Goal: Communication & Community: Ask a question

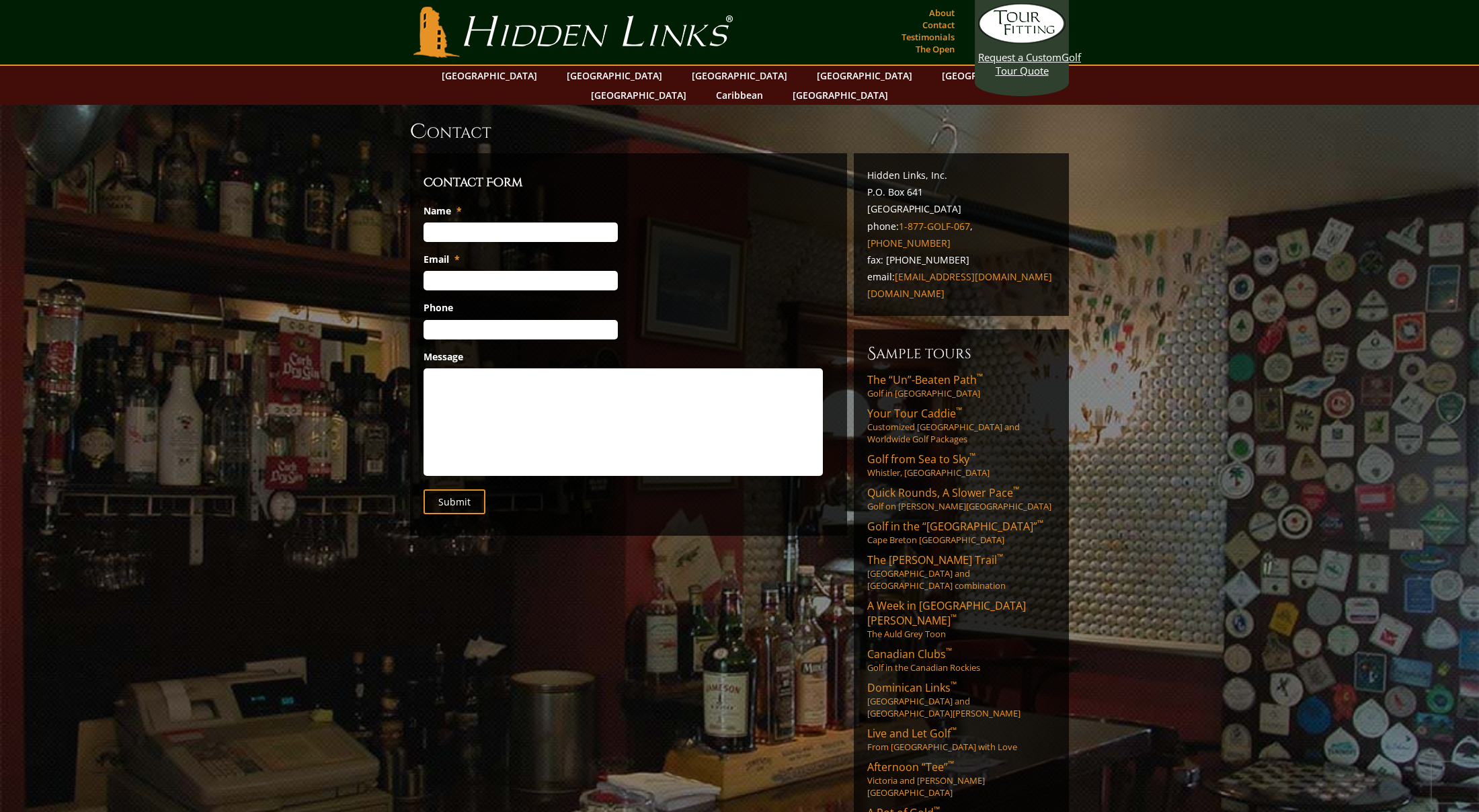
click at [466, 223] on input "Name *" at bounding box center [521, 232] width 194 height 19
type input "[PERSON_NAME]"
click at [451, 271] on input "Email *" at bounding box center [521, 281] width 194 height 19
type input "[EMAIL_ADDRESS][DOMAIN_NAME]"
click at [478, 320] on input "(___) ___-____" at bounding box center [521, 329] width 194 height 19
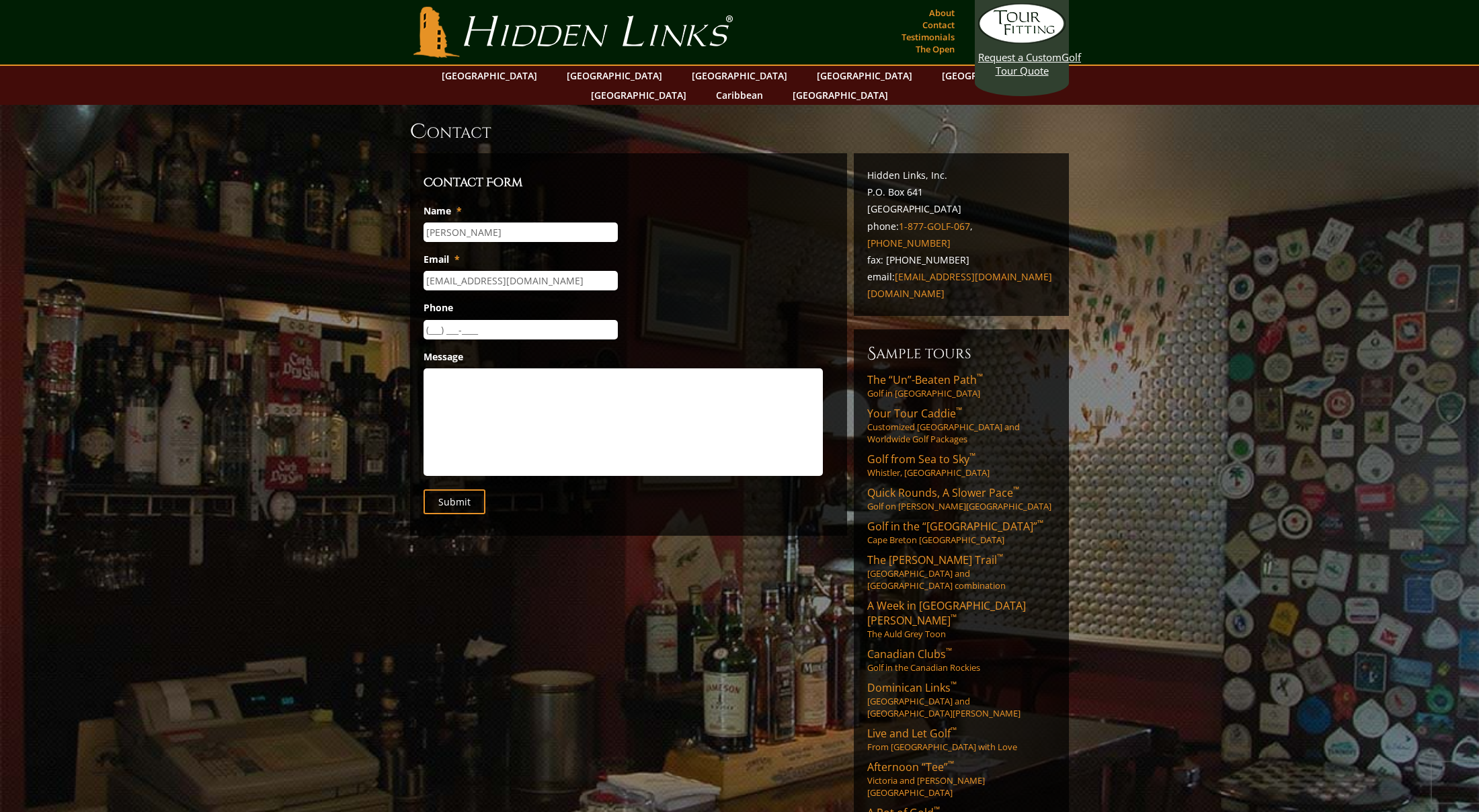
scroll to position [3, 0]
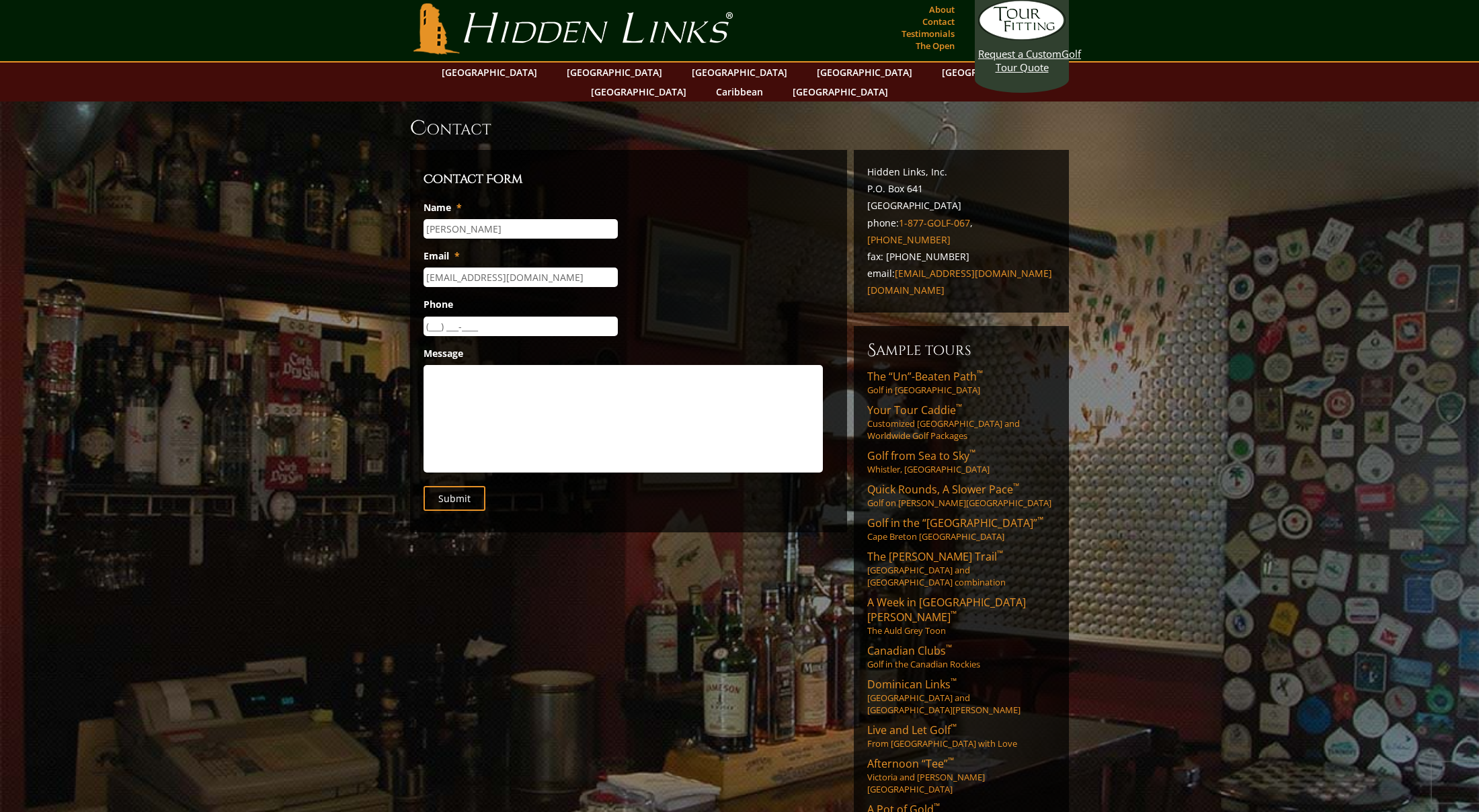
click at [436, 317] on input "(___) ___-____" at bounding box center [521, 326] width 194 height 19
type input "(614) 191-9555"
click at [462, 365] on textarea "Message" at bounding box center [623, 419] width 399 height 108
drag, startPoint x: 766, startPoint y: 359, endPoint x: 771, endPoint y: 347, distance: 13.0
click at [766, 365] on textarea "Hello- I am an repeat customer of yours. I am travelling [GEOGRAPHIC_DATA] arri…" at bounding box center [623, 419] width 399 height 108
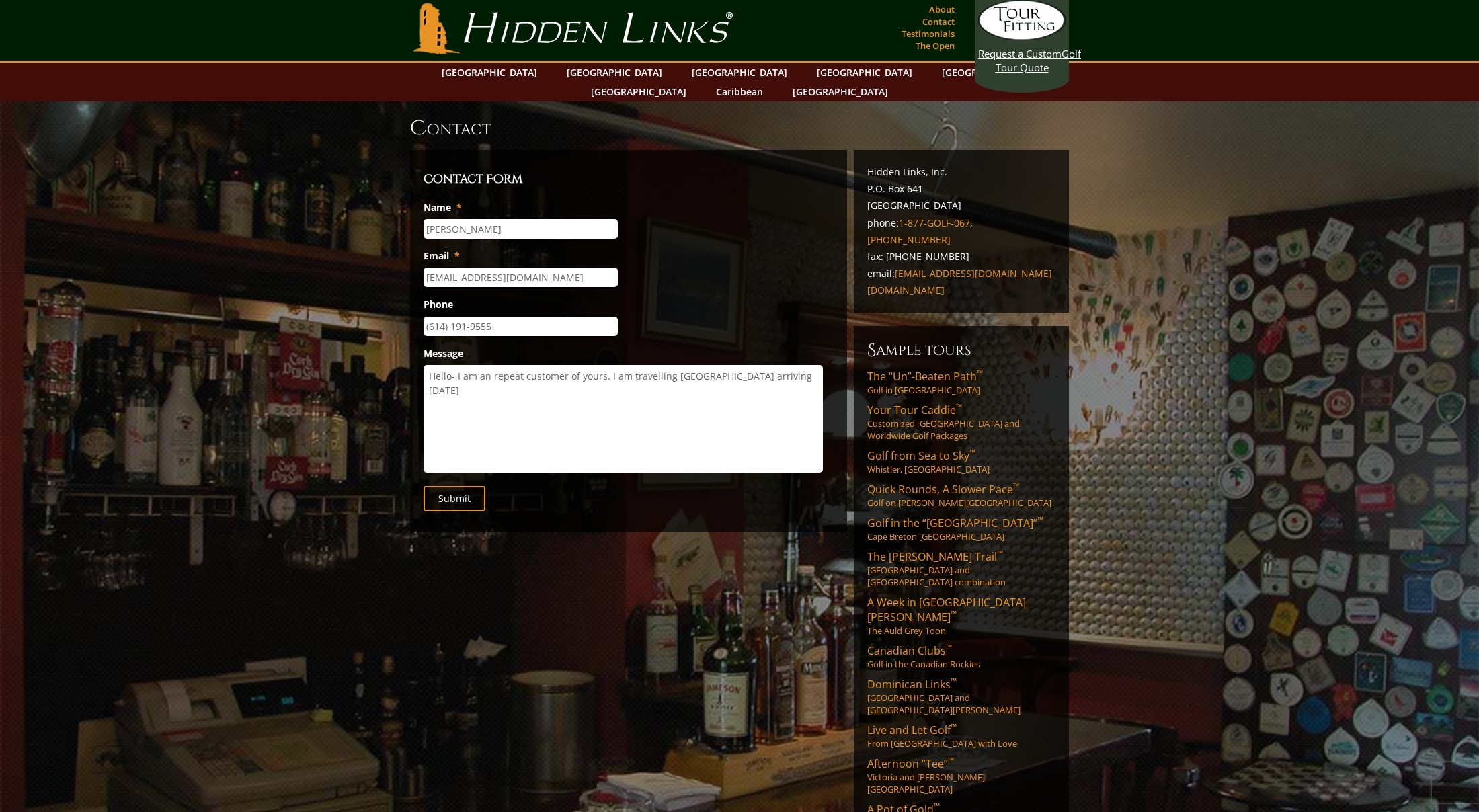
click at [815, 365] on textarea "Hello- I am an repeat customer of yours. I am travelling [GEOGRAPHIC_DATA] arri…" at bounding box center [623, 419] width 399 height 108
click at [454, 415] on textarea "Hello- I am an repeat customer of yours. I am travelling [GEOGRAPHIC_DATA] arri…" at bounding box center [623, 419] width 399 height 108
click at [610, 365] on textarea "Hello- I am am repeat customer of yours. I am travelling [GEOGRAPHIC_DATA] arri…" at bounding box center [623, 419] width 399 height 108
click at [715, 385] on textarea "Hello- I am am repeat customer of yours. I am travelling [GEOGRAPHIC_DATA] arri…" at bounding box center [623, 419] width 399 height 108
click at [510, 401] on textarea "Hello- I am am repeat customer of yours. I am travelling [GEOGRAPHIC_DATA] arri…" at bounding box center [623, 419] width 399 height 108
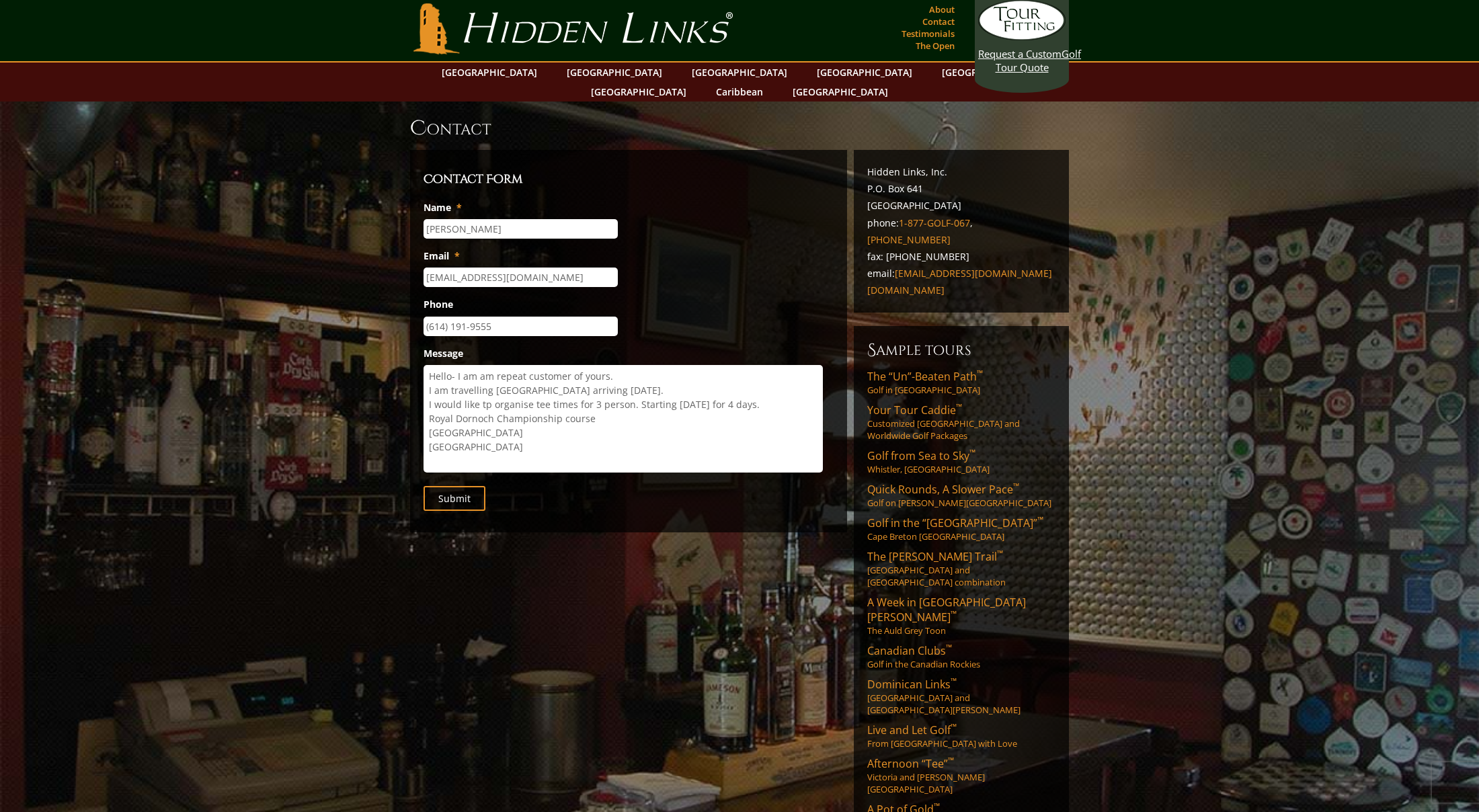
click at [468, 444] on textarea "Hello- I am am repeat customer of yours. I am travelling [GEOGRAPHIC_DATA] arri…" at bounding box center [623, 419] width 399 height 108
click at [768, 443] on textarea "Hello- I am am repeat customer of yours. I am travelling [GEOGRAPHIC_DATA] arri…" at bounding box center [623, 419] width 399 height 108
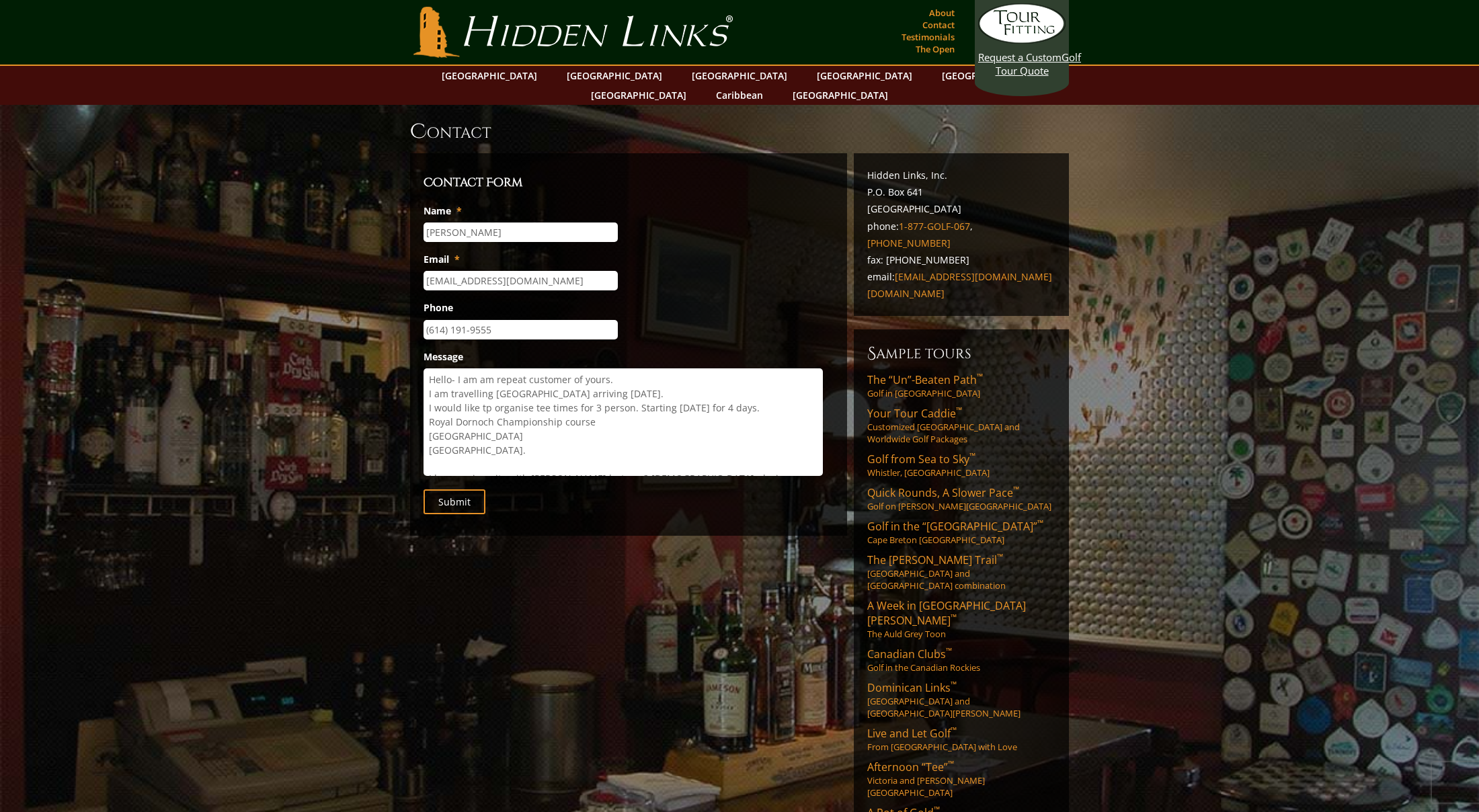
click at [491, 387] on textarea "Hello- I am am repeat customer of yours. I am travelling [GEOGRAPHIC_DATA] arri…" at bounding box center [623, 422] width 399 height 108
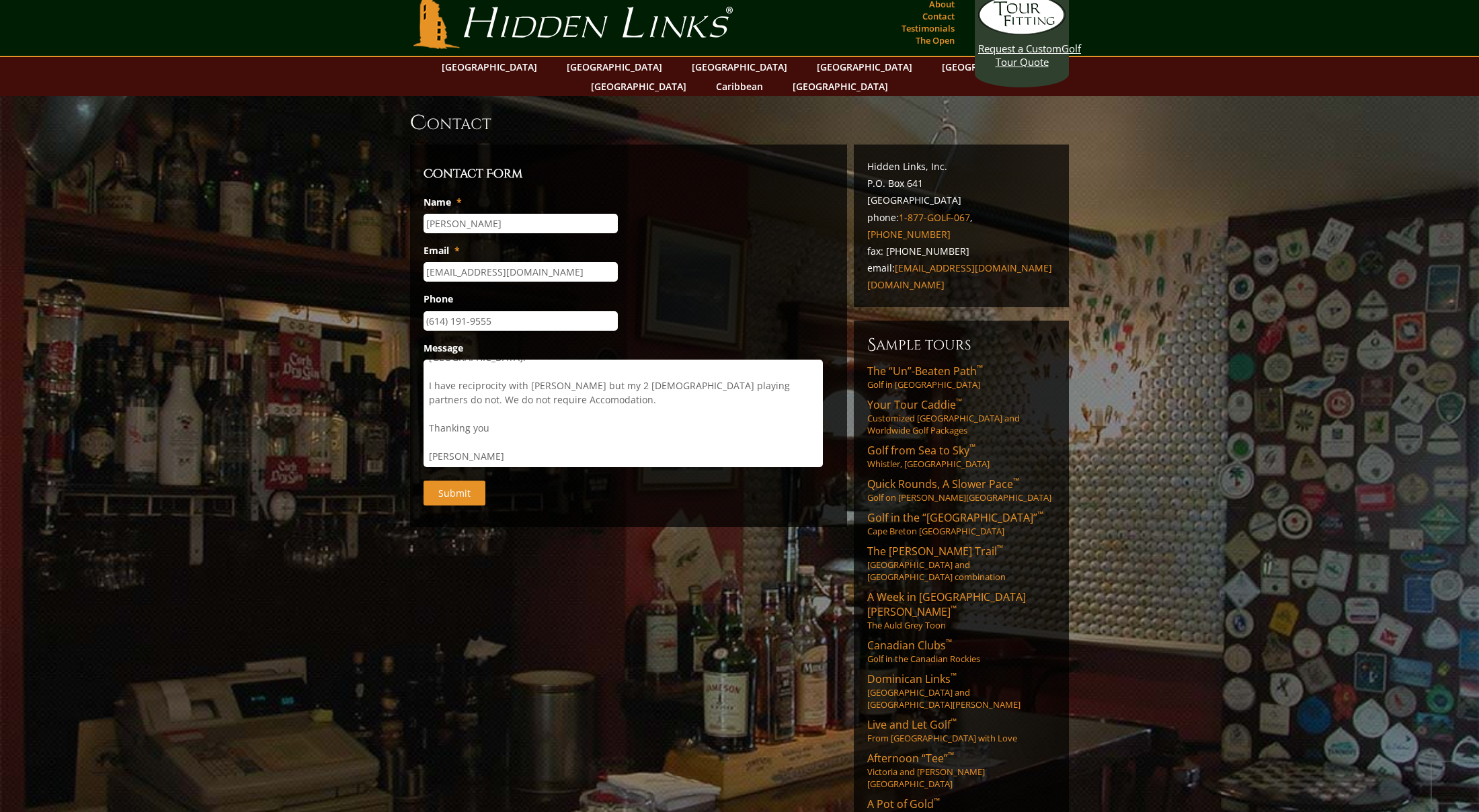
type textarea "Hello- I am am repeat customer of yours. I am travelling [GEOGRAPHIC_DATA] arri…"
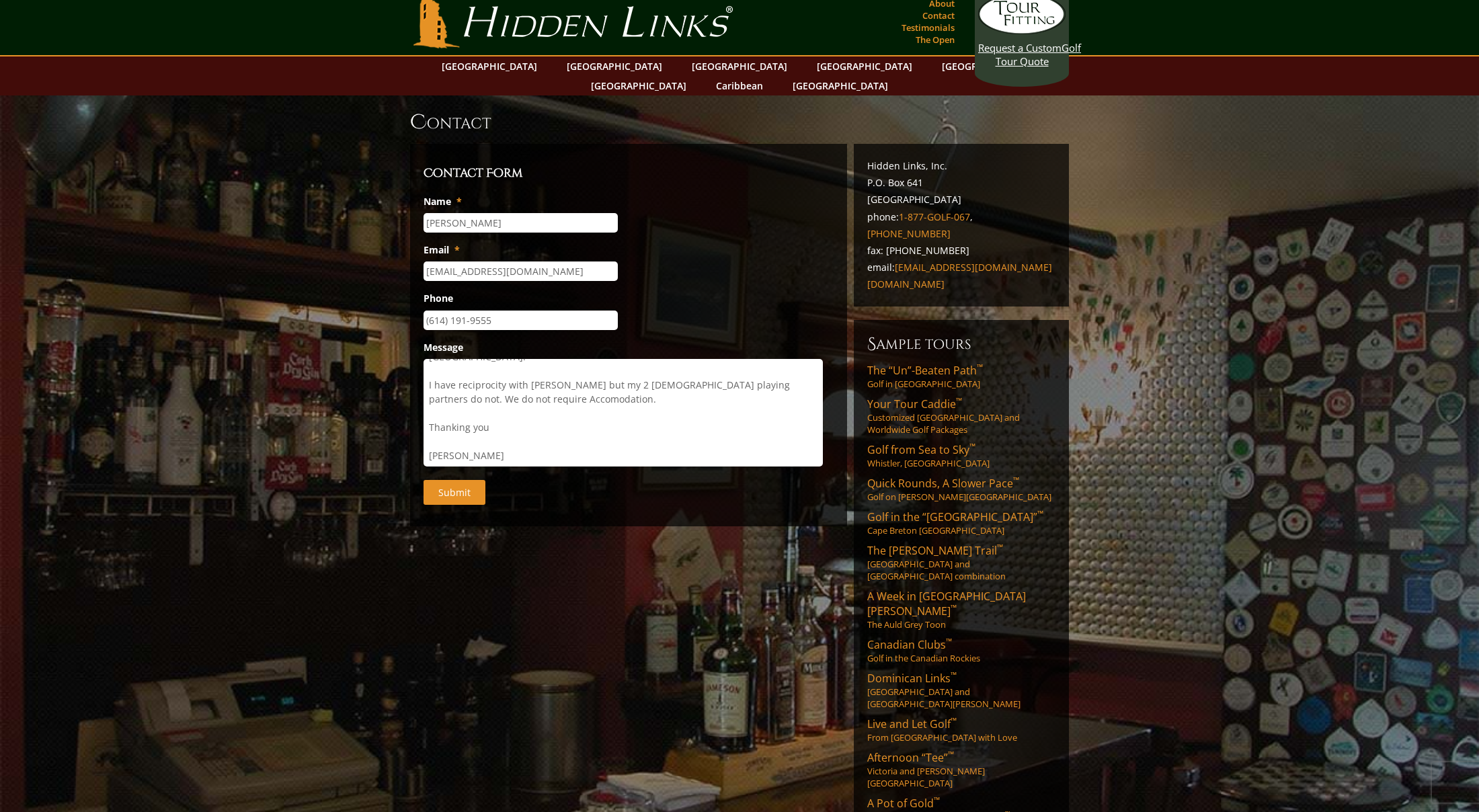
scroll to position [0, 0]
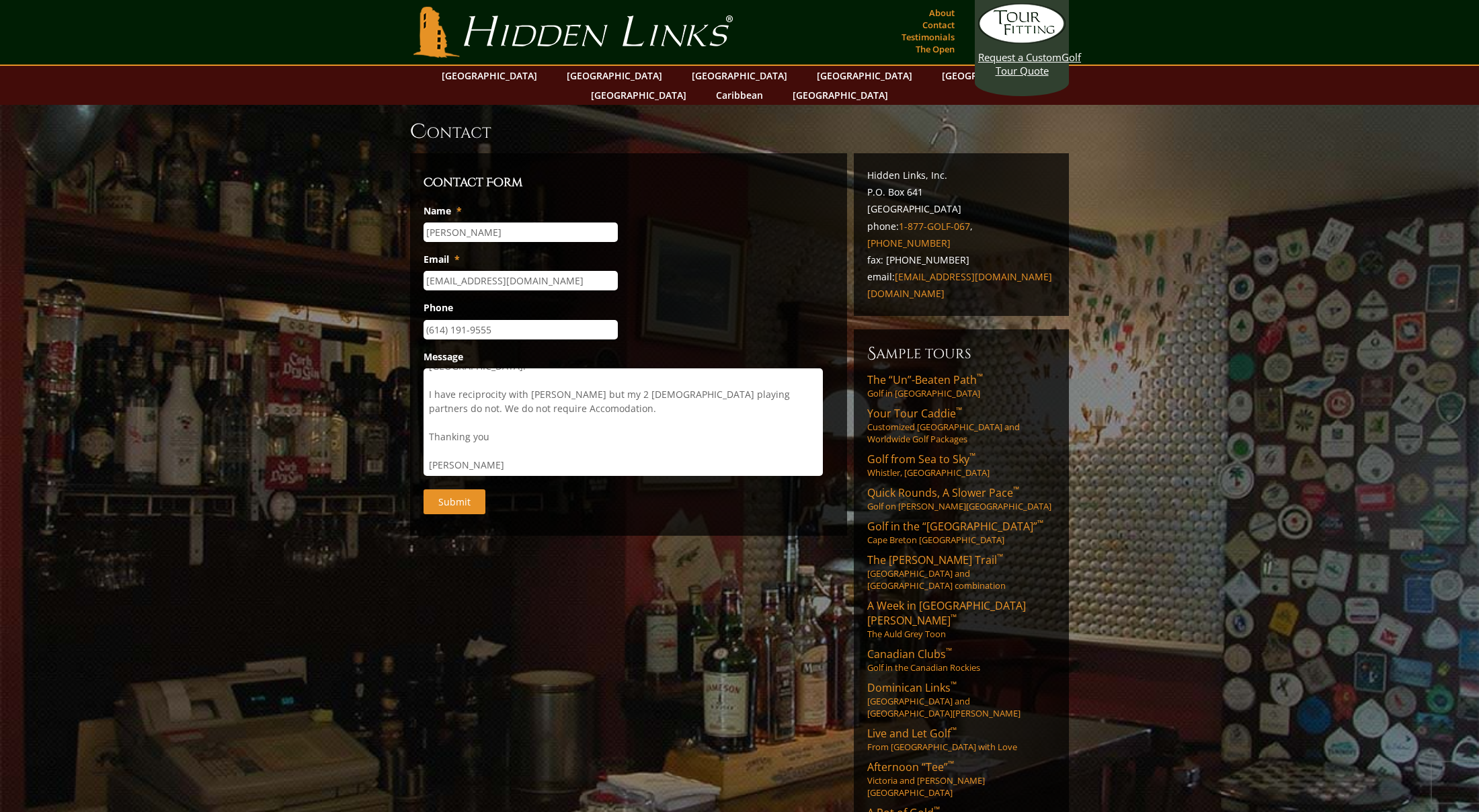
click at [455, 484] on div "Contact Form Name * [PERSON_NAME] Email * [EMAIL_ADDRESS][DOMAIN_NAME] Phone [P…" at bounding box center [629, 344] width 437 height 383
click at [455, 490] on input "Submit" at bounding box center [454, 502] width 62 height 25
